Goal: Information Seeking & Learning: Learn about a topic

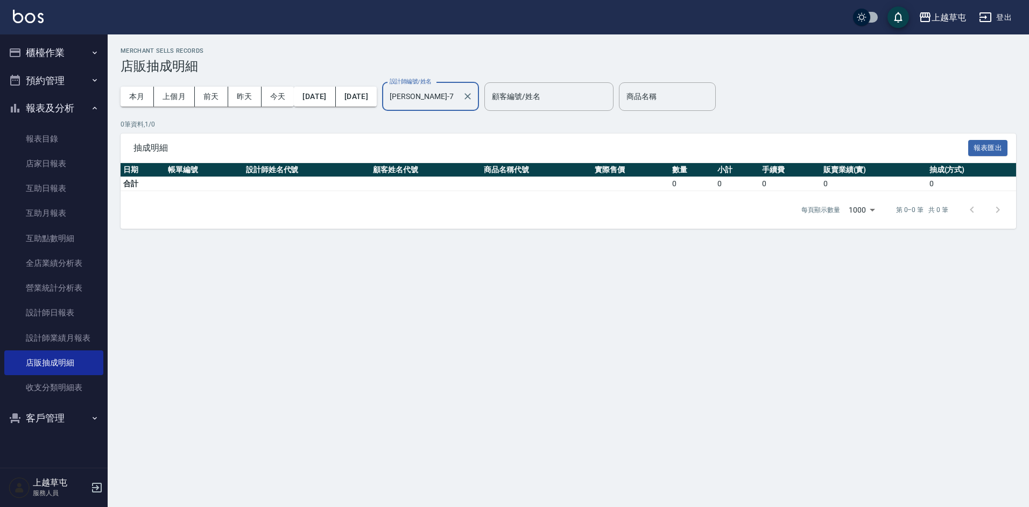
click at [59, 55] on button "櫃檯作業" at bounding box center [53, 53] width 99 height 28
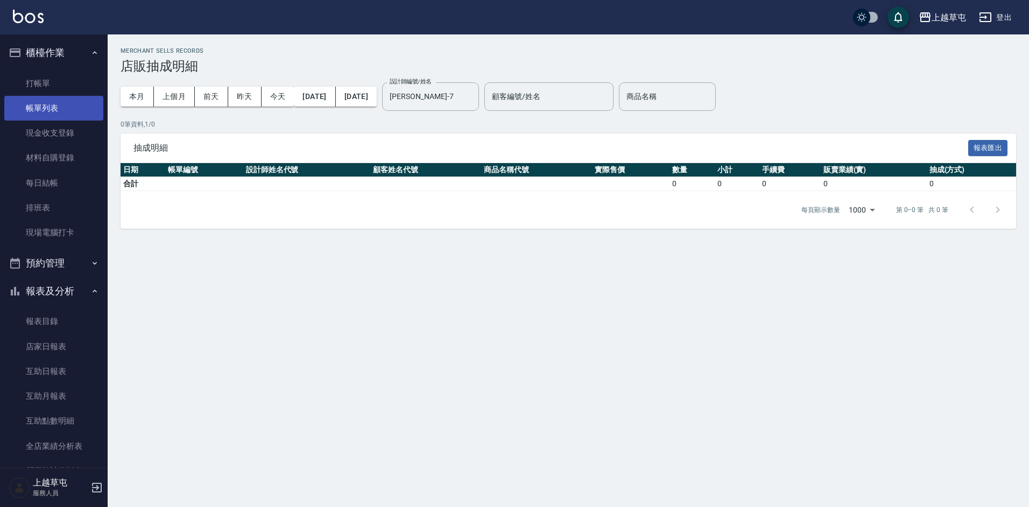
click at [49, 106] on link "帳單列表" at bounding box center [53, 108] width 99 height 25
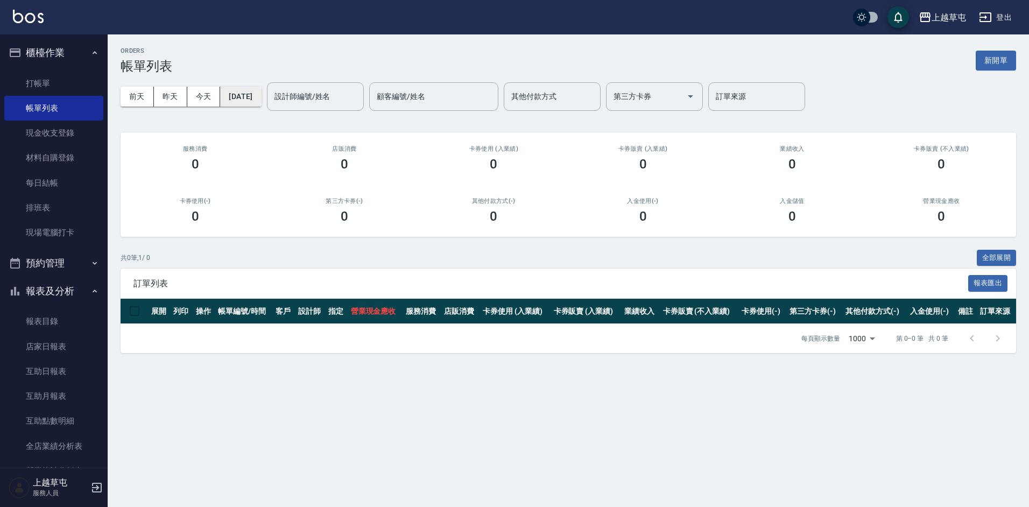
click at [254, 96] on button "[DATE]" at bounding box center [240, 97] width 41 height 20
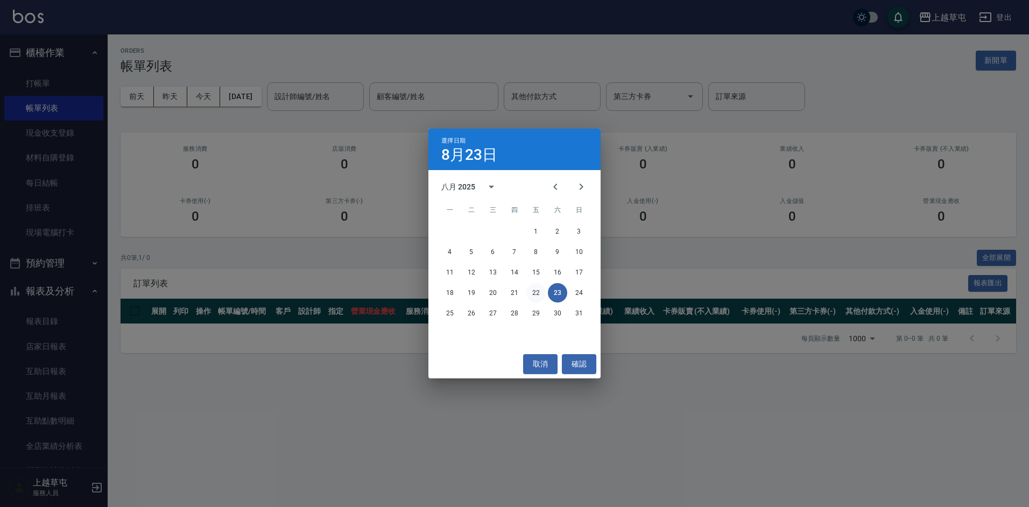
click at [538, 294] on button "22" at bounding box center [536, 292] width 19 height 19
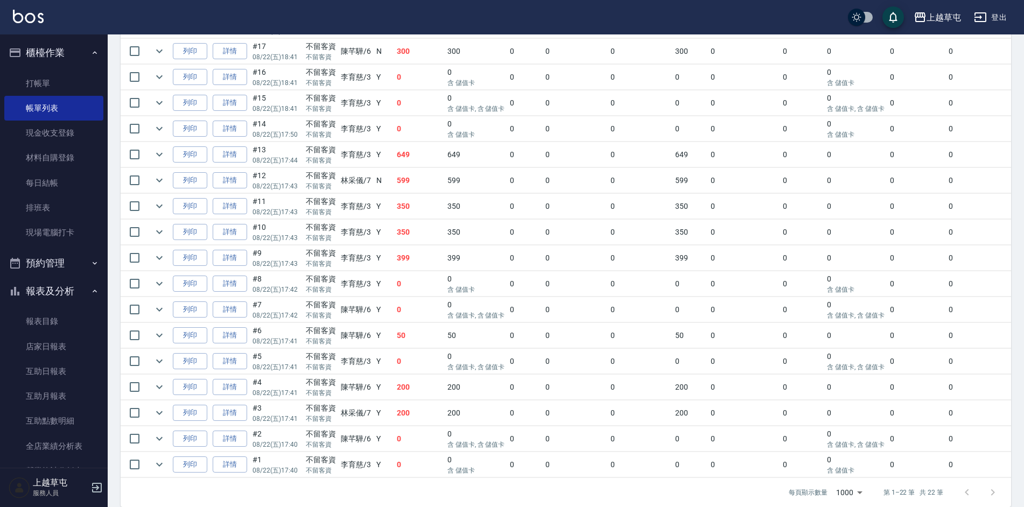
scroll to position [436, 0]
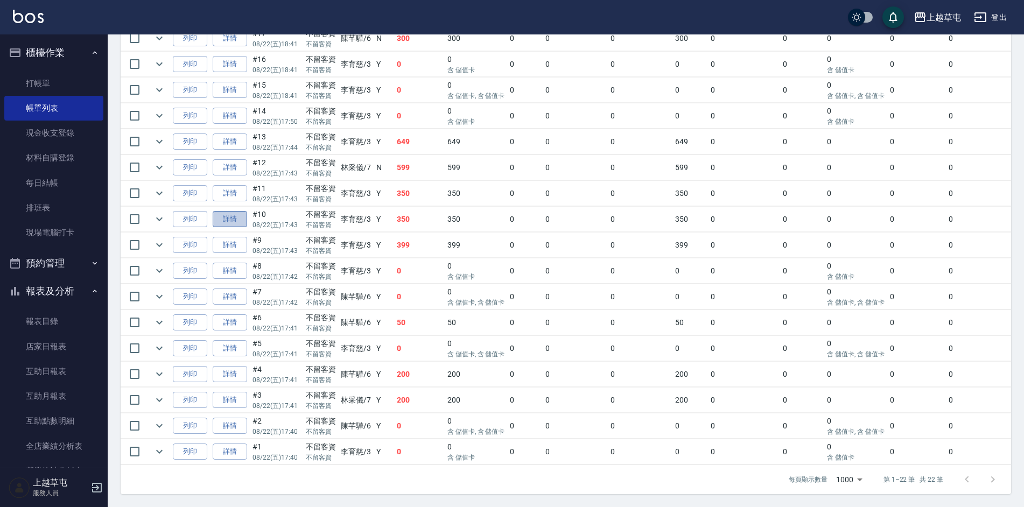
click at [234, 211] on link "詳情" at bounding box center [230, 219] width 34 height 17
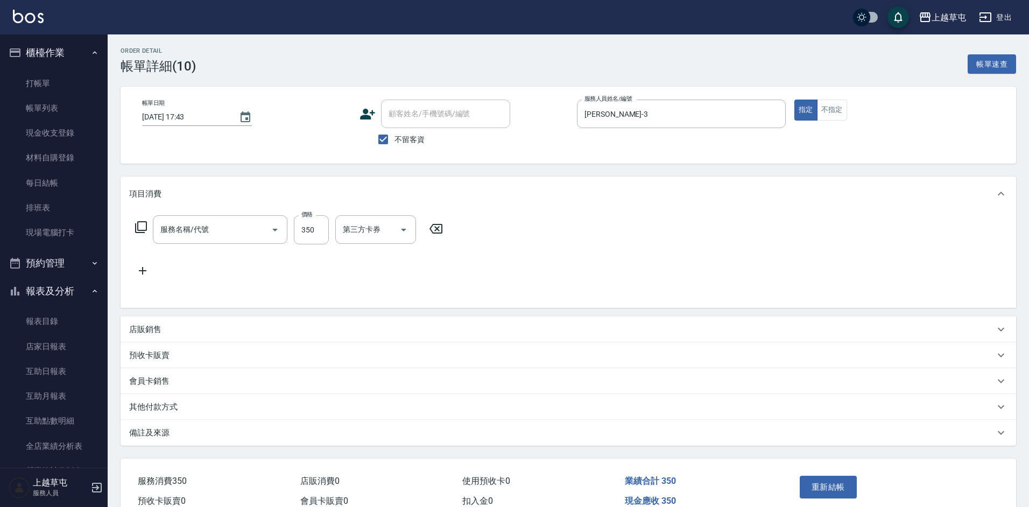
type input "[DATE] 17:43"
checkbox input "true"
type input "[PERSON_NAME]-3"
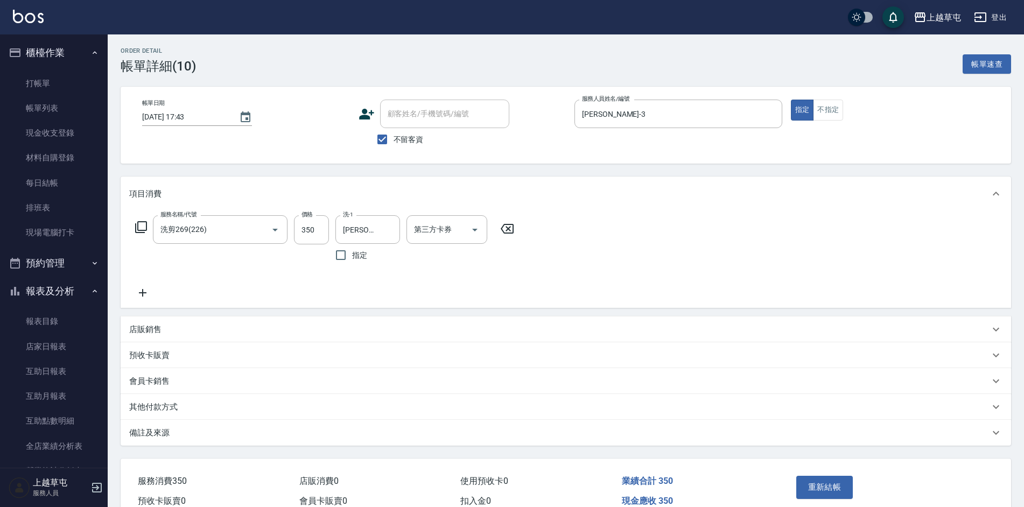
type input "洗剪269(226)"
click at [480, 232] on icon "Open" at bounding box center [474, 229] width 13 height 13
click at [444, 325] on span "儲值卡" at bounding box center [447, 328] width 81 height 18
type input "儲值卡"
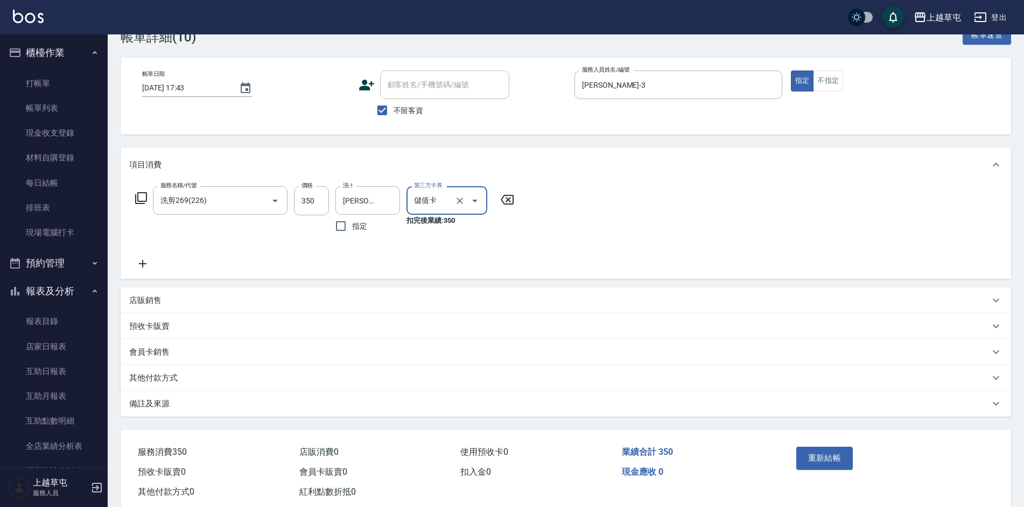
scroll to position [55, 0]
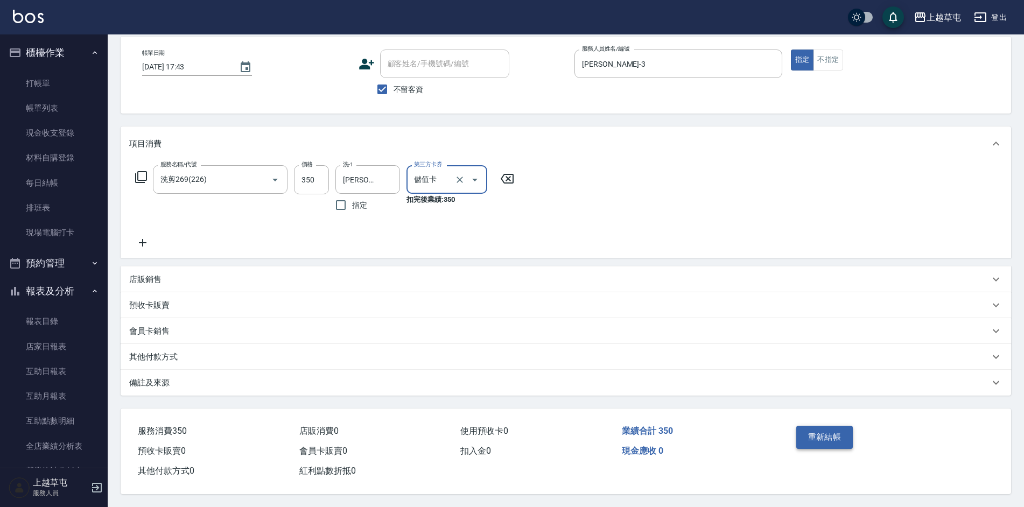
click at [816, 426] on button "重新結帳" at bounding box center [824, 437] width 57 height 23
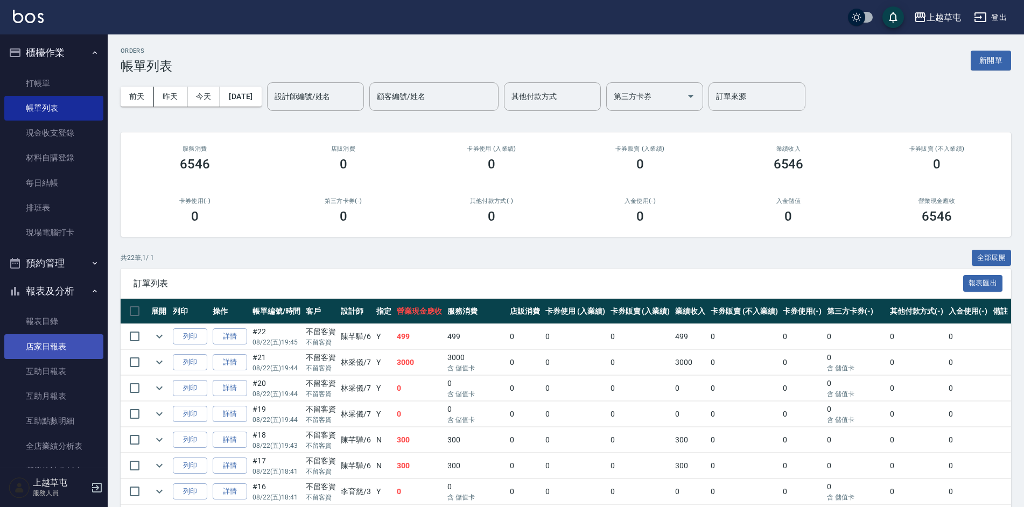
click at [58, 349] on link "店家日報表" at bounding box center [53, 346] width 99 height 25
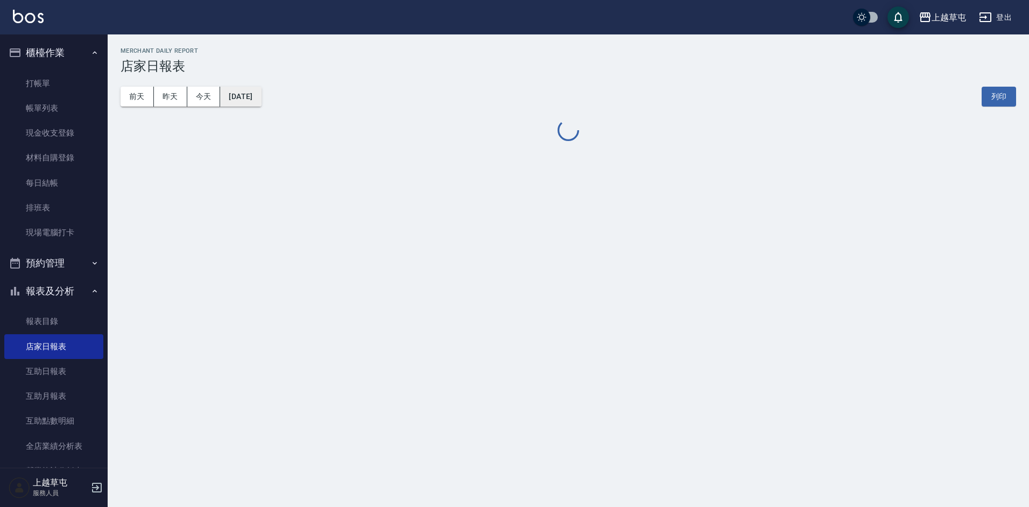
click at [261, 97] on button "[DATE]" at bounding box center [240, 97] width 41 height 20
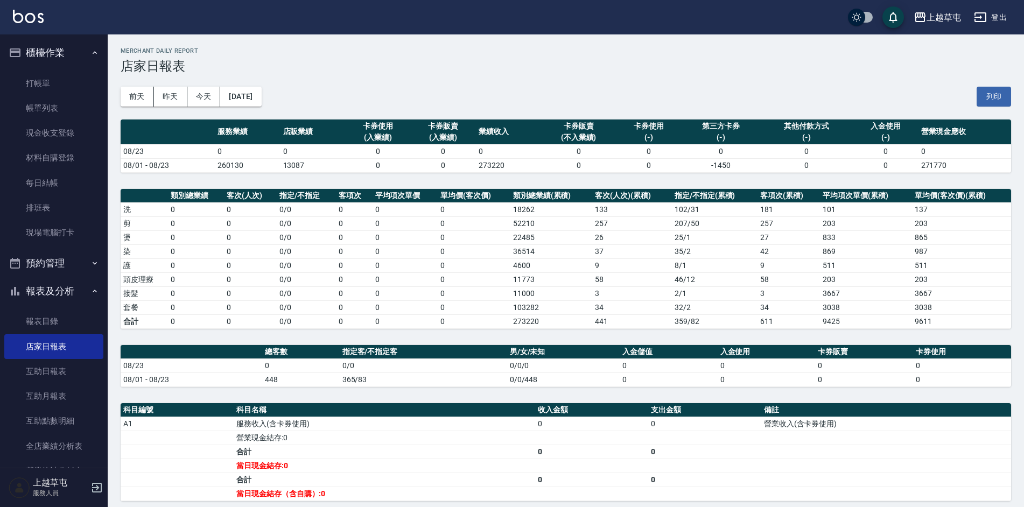
click at [534, 295] on td "11000" at bounding box center [551, 293] width 82 height 14
click at [261, 99] on button "[DATE]" at bounding box center [240, 97] width 41 height 20
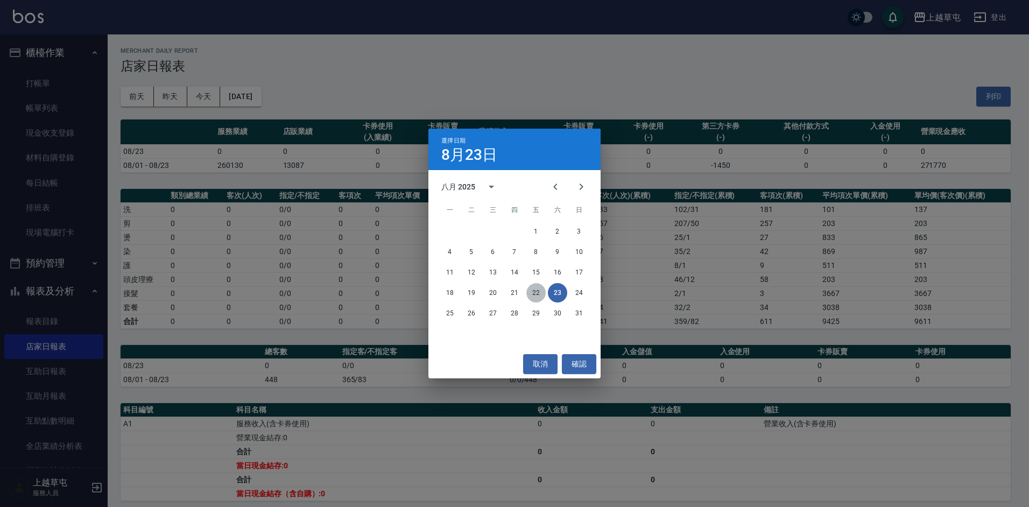
click at [533, 289] on button "22" at bounding box center [536, 292] width 19 height 19
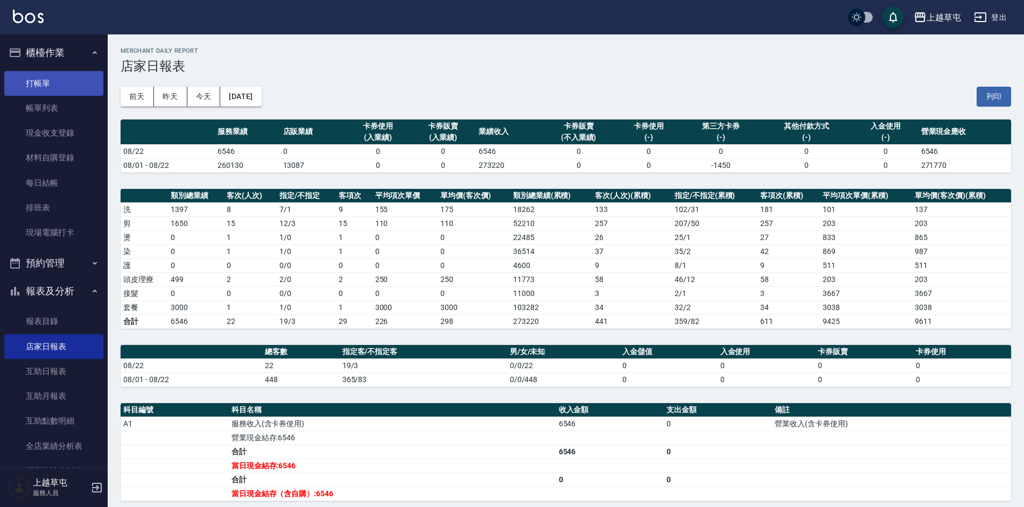
click at [32, 86] on link "打帳單" at bounding box center [53, 83] width 99 height 25
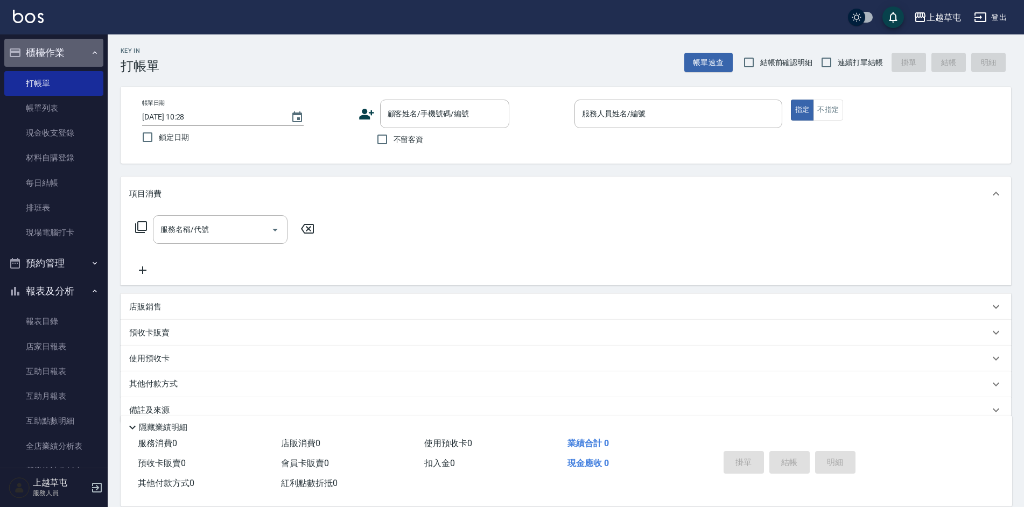
click at [71, 51] on button "櫃檯作業" at bounding box center [53, 53] width 99 height 28
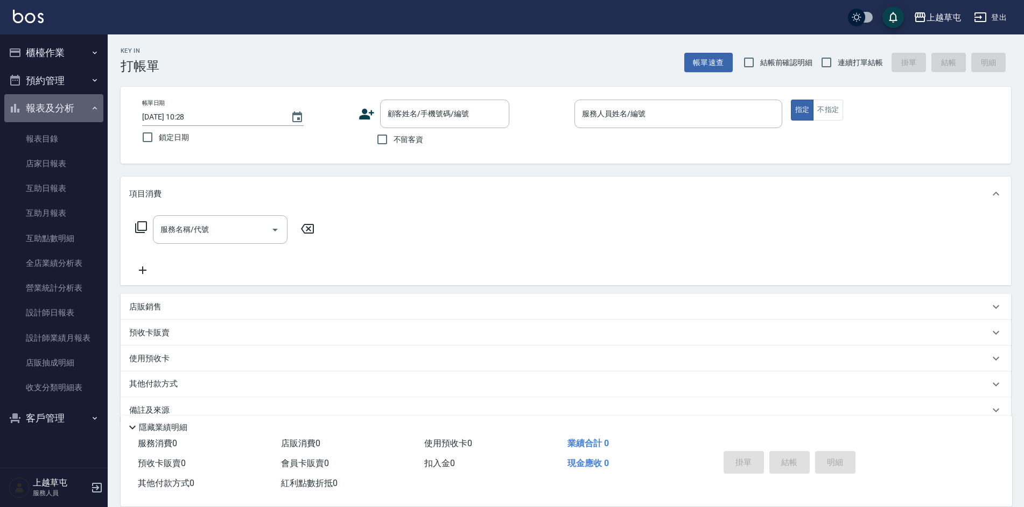
click at [78, 106] on button "報表及分析" at bounding box center [53, 108] width 99 height 28
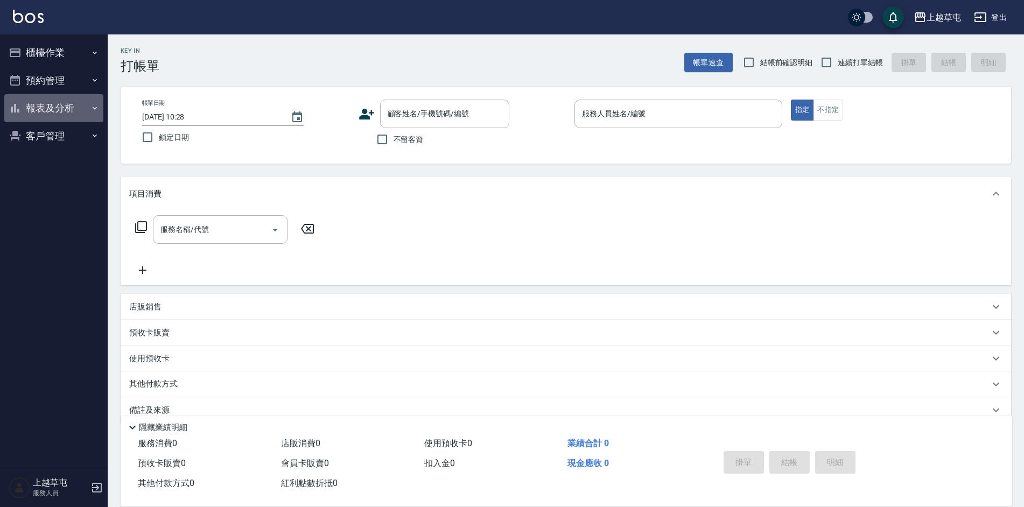
click at [50, 116] on button "報表及分析" at bounding box center [53, 108] width 99 height 28
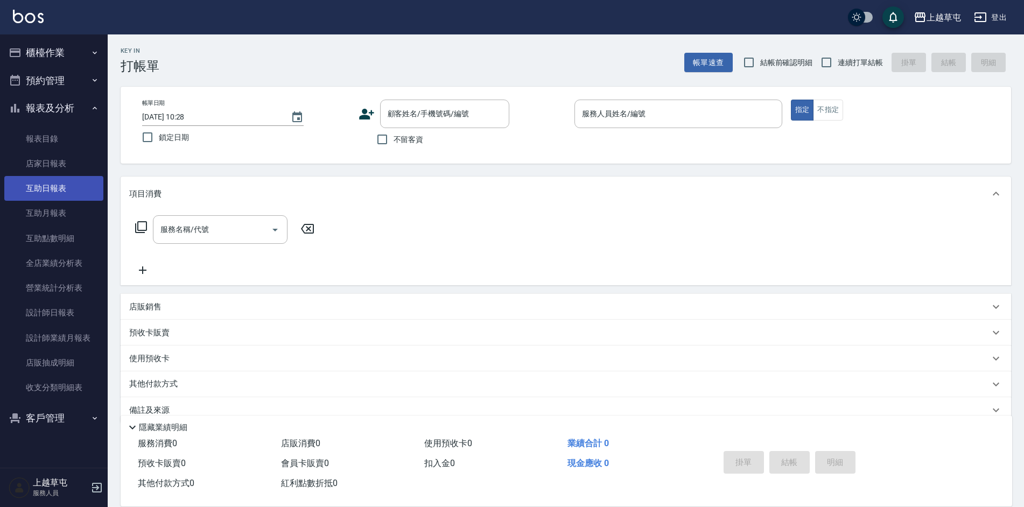
click at [61, 195] on link "互助日報表" at bounding box center [53, 188] width 99 height 25
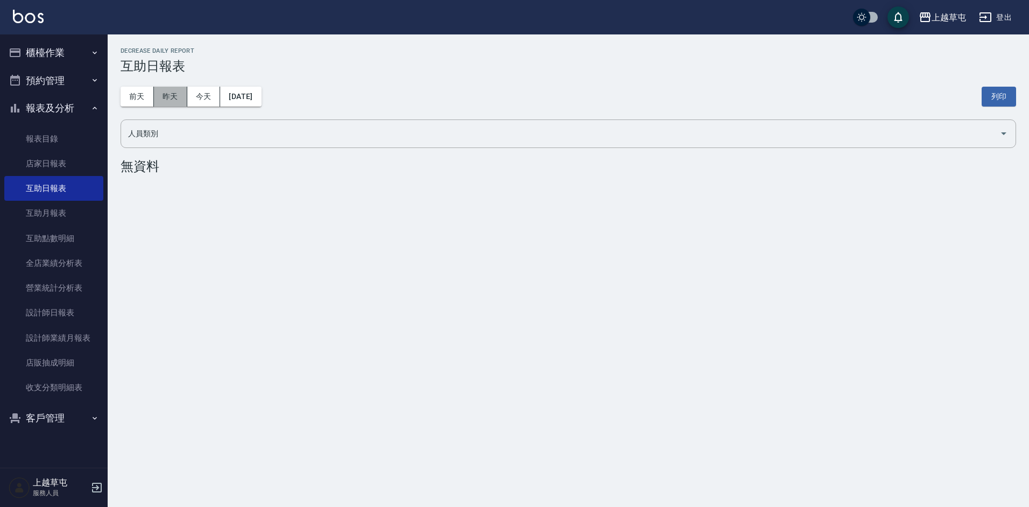
click at [167, 96] on button "昨天" at bounding box center [170, 97] width 33 height 20
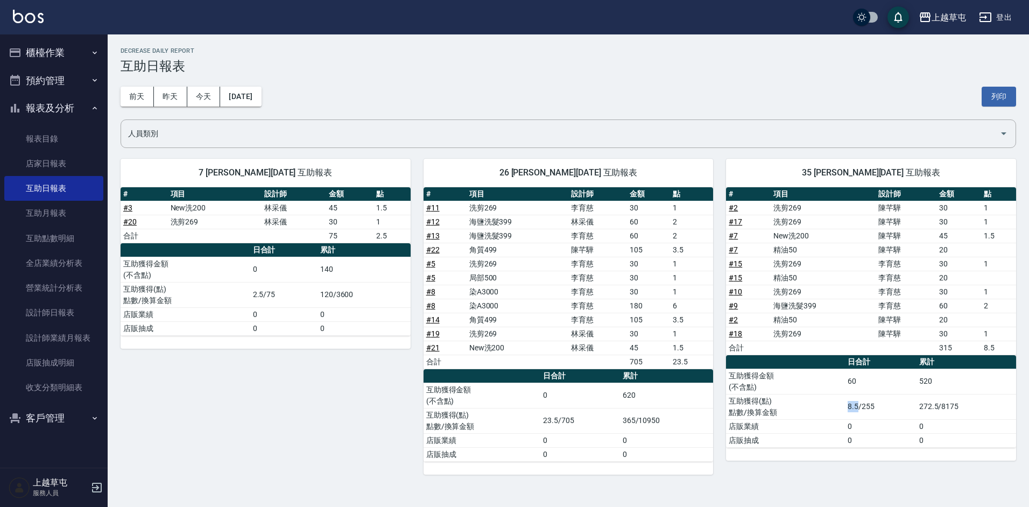
drag, startPoint x: 849, startPoint y: 405, endPoint x: 860, endPoint y: 403, distance: 11.0
click at [860, 403] on td "8.5/255" at bounding box center [880, 406] width 71 height 25
click at [871, 415] on td "8.5/255" at bounding box center [880, 406] width 71 height 25
drag, startPoint x: 620, startPoint y: 417, endPoint x: 639, endPoint y: 421, distance: 18.7
click at [639, 421] on tr "互助獲得(點) 點數/換算金額 23.5/705 365/10950" at bounding box center [569, 420] width 290 height 25
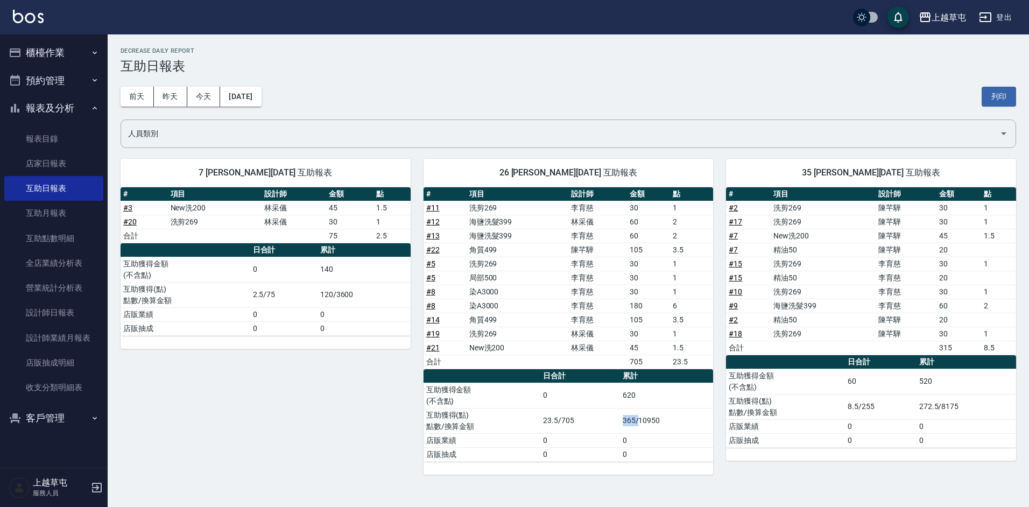
click at [639, 421] on td "365/10950" at bounding box center [667, 420] width 94 height 25
drag, startPoint x: 626, startPoint y: 421, endPoint x: 637, endPoint y: 421, distance: 11.3
click at [637, 421] on td "365/10950" at bounding box center [667, 420] width 94 height 25
drag, startPoint x: 637, startPoint y: 421, endPoint x: 621, endPoint y: 416, distance: 16.3
click at [621, 416] on td "365/10950" at bounding box center [667, 420] width 94 height 25
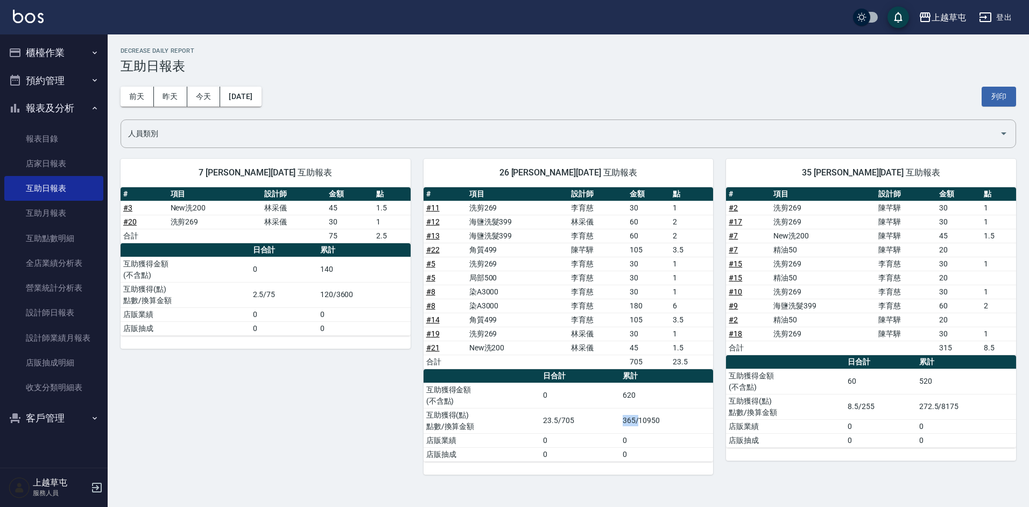
drag, startPoint x: 625, startPoint y: 417, endPoint x: 638, endPoint y: 419, distance: 13.6
click at [638, 419] on td "365/10950" at bounding box center [667, 420] width 94 height 25
drag, startPoint x: 638, startPoint y: 419, endPoint x: 682, endPoint y: 411, distance: 44.3
click at [682, 411] on td "365/10950" at bounding box center [667, 420] width 94 height 25
drag, startPoint x: 668, startPoint y: 304, endPoint x: 679, endPoint y: 304, distance: 11.3
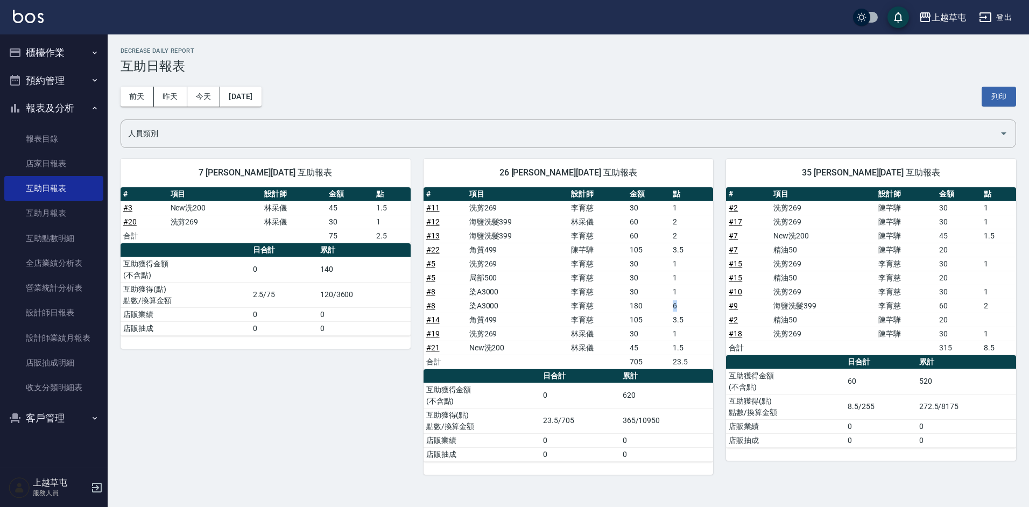
click at [679, 304] on tr "# 8 染A3000 [PERSON_NAME]180 6" at bounding box center [569, 306] width 290 height 14
drag, startPoint x: 679, startPoint y: 304, endPoint x: 665, endPoint y: 309, distance: 14.8
click at [665, 309] on td "180" at bounding box center [648, 306] width 43 height 14
click at [474, 152] on div "26 [PERSON_NAME][DATE] 互助報表 # 項目 設計師 金額 點 # 11 洗剪269 [PERSON_NAME]30 1 # 12 海鹽洗…" at bounding box center [562, 310] width 303 height 329
click at [54, 129] on link "報表目錄" at bounding box center [53, 139] width 99 height 25
